Goal: Information Seeking & Learning: Get advice/opinions

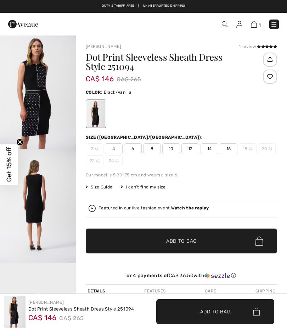
checkbox input "true"
click at [235, 149] on span "16" at bounding box center [229, 148] width 18 height 11
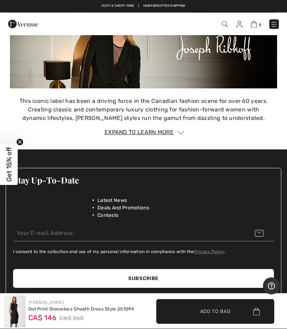
scroll to position [1123, 0]
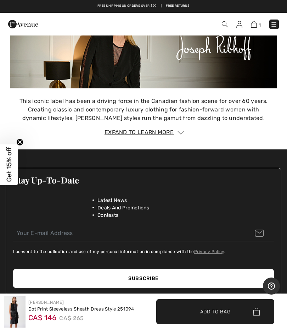
click at [153, 211] on li "Contests" at bounding box center [147, 214] width 99 height 7
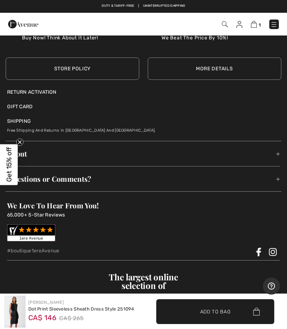
scroll to position [1483, 0]
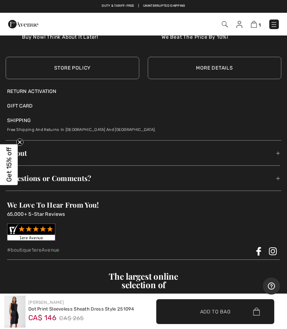
click at [59, 178] on span "Questions or Comments?" at bounding box center [143, 178] width 273 height 22
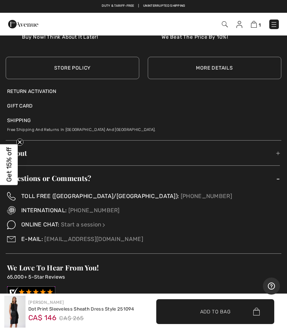
click at [82, 225] on link "Start a session" at bounding box center [84, 224] width 46 height 7
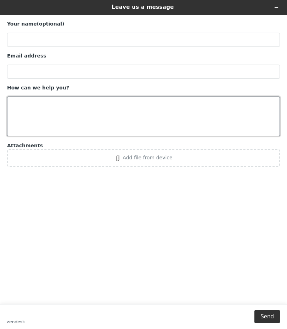
click at [44, 108] on textarea "How can we help you?" at bounding box center [143, 117] width 273 height 40
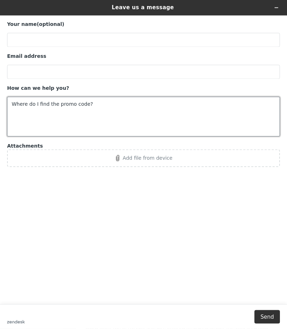
type textarea "Where do I find the promo code?"
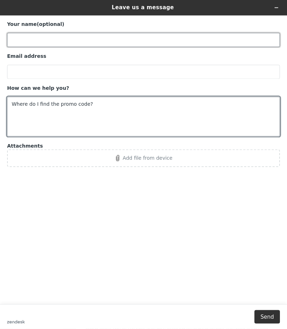
click at [38, 41] on input "Your name (optional)" at bounding box center [143, 40] width 273 height 14
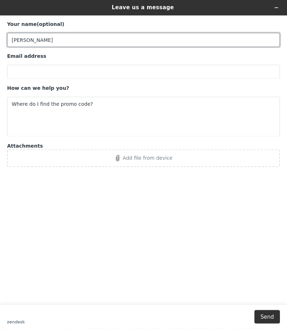
type input "Lynn"
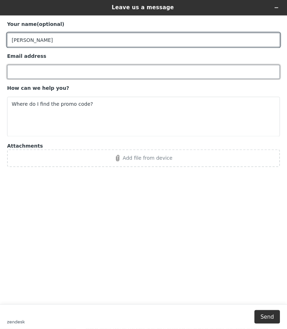
click at [22, 73] on input "Email address" at bounding box center [143, 72] width 273 height 14
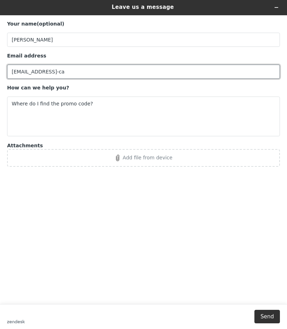
click at [76, 75] on input "muccilynn@yahoo-ca" at bounding box center [143, 72] width 273 height 14
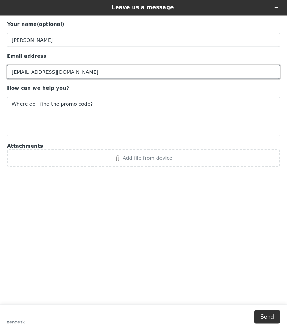
type input "muccilynn@yahoo.ca"
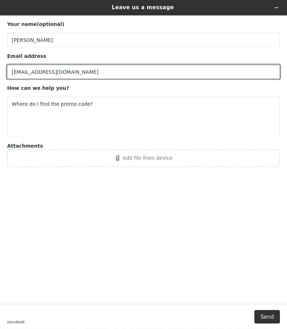
click at [42, 42] on input "Lynn" at bounding box center [143, 40] width 273 height 14
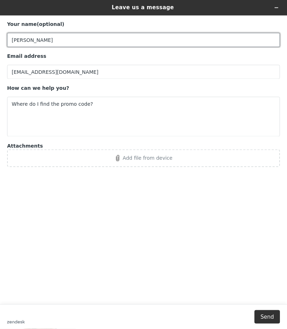
scroll to position [84, 0]
type input "Lynn Mucci"
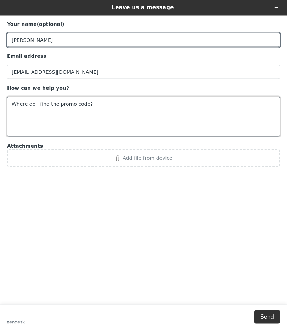
click at [120, 109] on textarea "Where do I find the promo code?" at bounding box center [143, 117] width 273 height 40
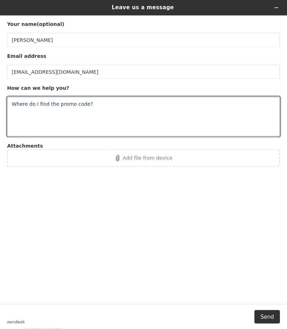
click at [163, 11] on h1 "Leave us a message" at bounding box center [143, 8] width 236 height 8
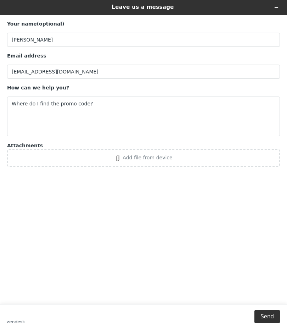
click at [76, 159] on div "Add file from device" at bounding box center [143, 158] width 265 height 6
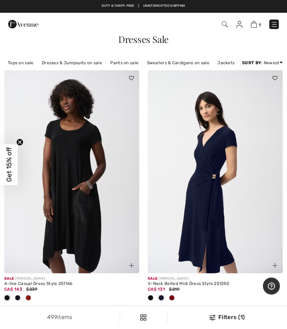
click at [18, 24] on img at bounding box center [23, 24] width 30 height 14
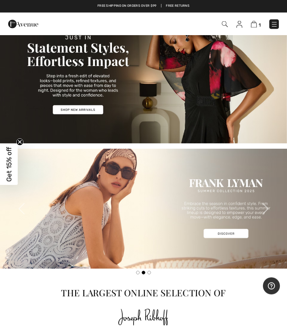
scroll to position [29, 0]
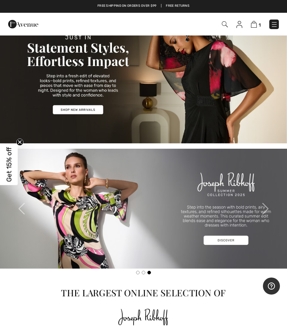
click at [257, 26] on img at bounding box center [254, 24] width 6 height 7
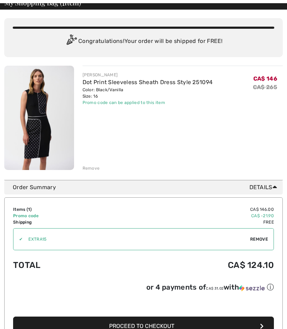
scroll to position [39, 0]
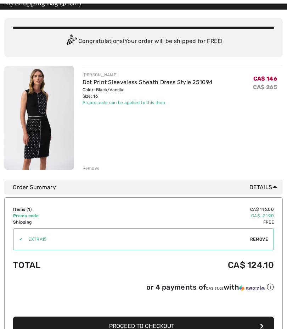
click at [150, 103] on div "Promo code can be applied to this item" at bounding box center [148, 102] width 131 height 6
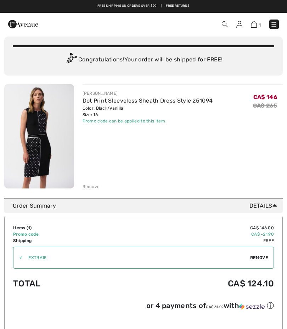
scroll to position [0, 0]
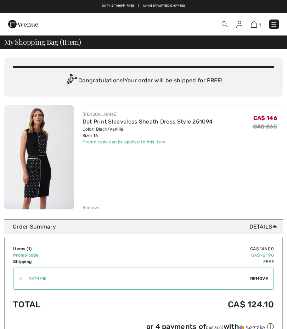
click at [242, 25] on img at bounding box center [240, 24] width 6 height 7
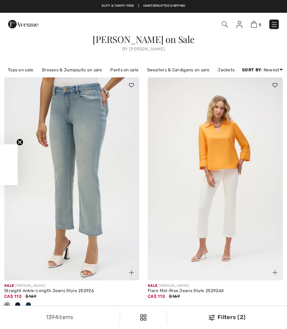
checkbox input "true"
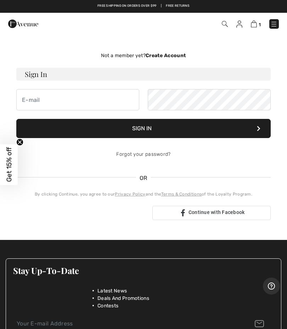
click at [72, 74] on h3 "Sign In" at bounding box center [143, 74] width 255 height 13
click at [62, 100] on input "email" at bounding box center [77, 99] width 123 height 21
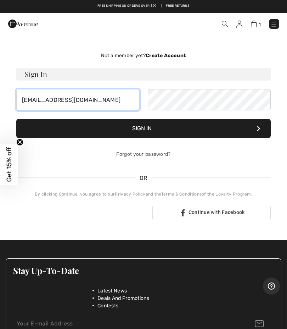
type input "[EMAIL_ADDRESS][DOMAIN_NAME]"
click at [133, 127] on button "Sign In" at bounding box center [143, 128] width 255 height 19
click at [11, 165] on span "Get 15% off" at bounding box center [9, 164] width 8 height 35
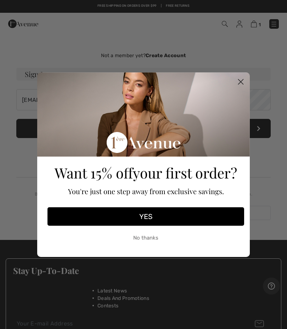
click at [175, 214] on button "YES" at bounding box center [146, 216] width 197 height 18
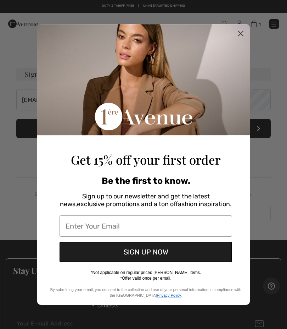
click at [125, 227] on input "Enter Your Email" at bounding box center [146, 225] width 173 height 21
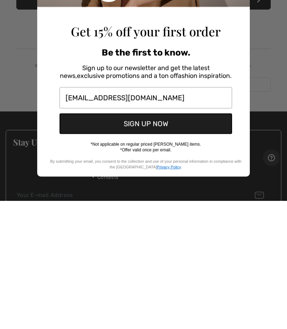
type input "muccilynn@yahoo.ca"
click at [159, 242] on button "SIGN UP NOW" at bounding box center [146, 252] width 173 height 21
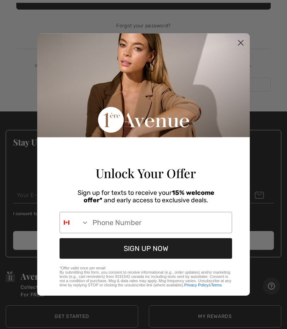
click at [114, 228] on input "Phone Number" at bounding box center [160, 222] width 143 height 21
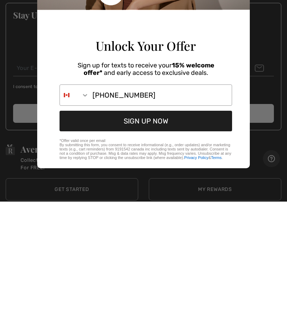
type input "905-847-2043"
click at [178, 238] on button "SIGN UP NOW" at bounding box center [146, 248] width 173 height 21
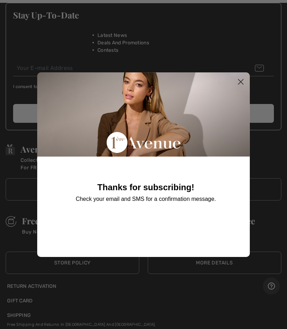
click at [238, 87] on circle "Close dialog" at bounding box center [241, 82] width 12 height 12
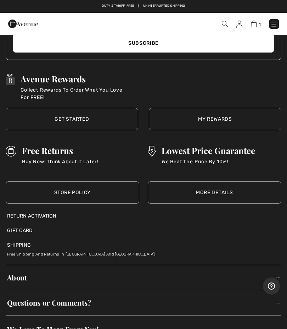
scroll to position [325, 0]
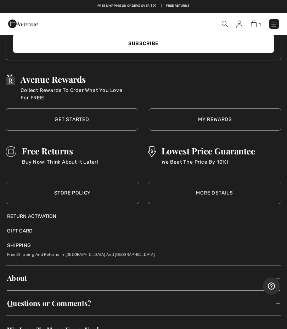
click at [86, 121] on link "Get Started" at bounding box center [72, 119] width 133 height 22
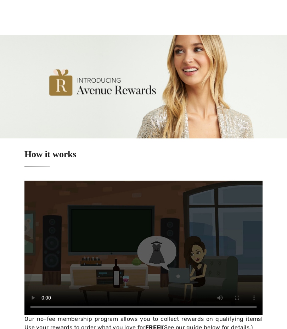
checkbox input "true"
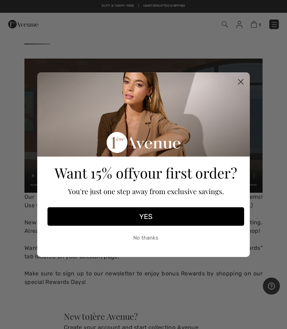
scroll to position [109, 0]
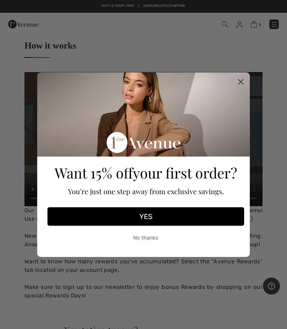
click at [208, 226] on button "YES" at bounding box center [146, 216] width 197 height 18
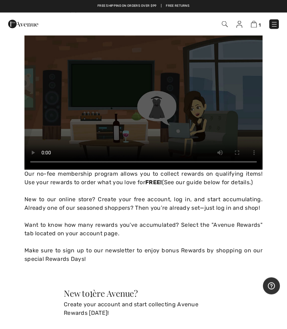
scroll to position [138, 0]
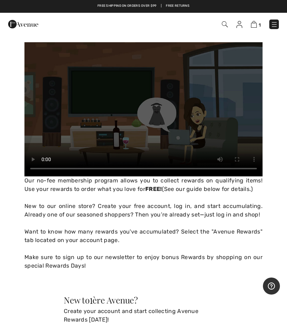
click at [143, 110] on div "Unlock Your Offer" at bounding box center [145, 137] width 201 height 148
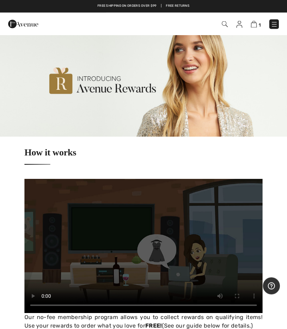
scroll to position [0, 0]
